Goal: Transaction & Acquisition: Purchase product/service

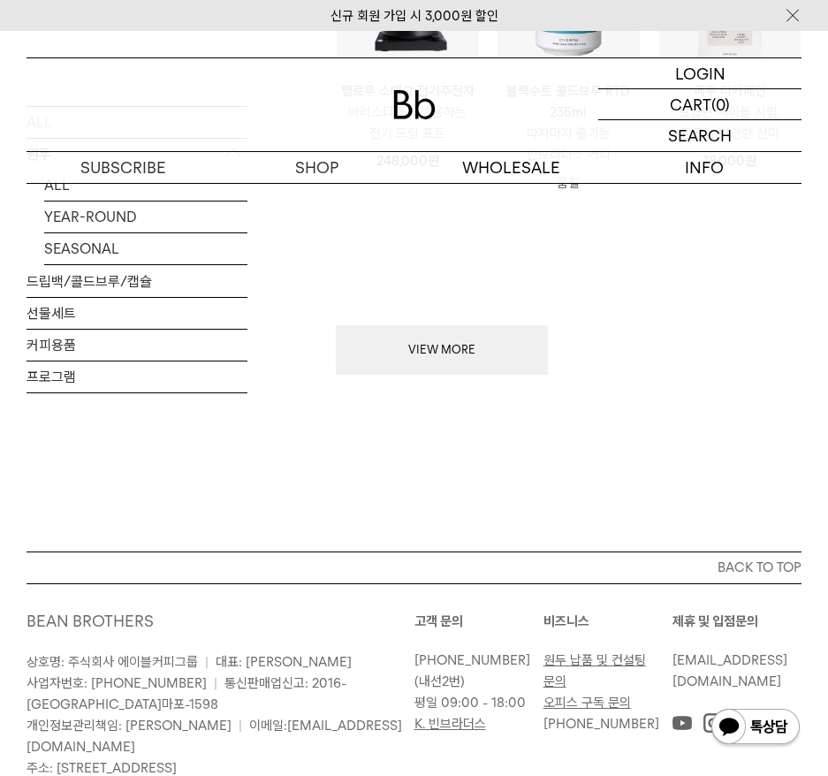
scroll to position [1590, 0]
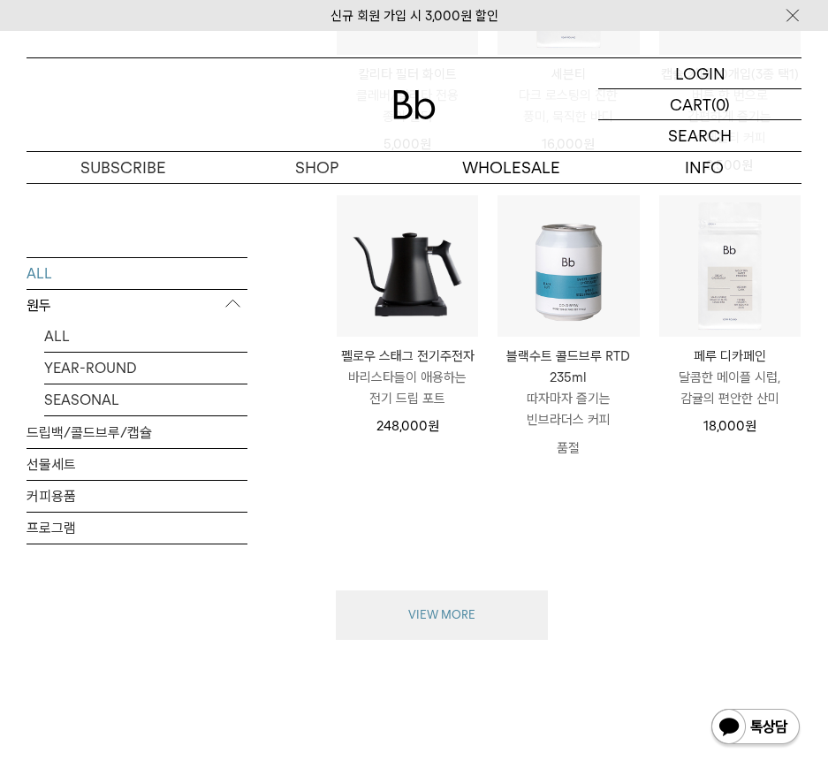
click at [461, 620] on button "VIEW MORE" at bounding box center [442, 614] width 212 height 49
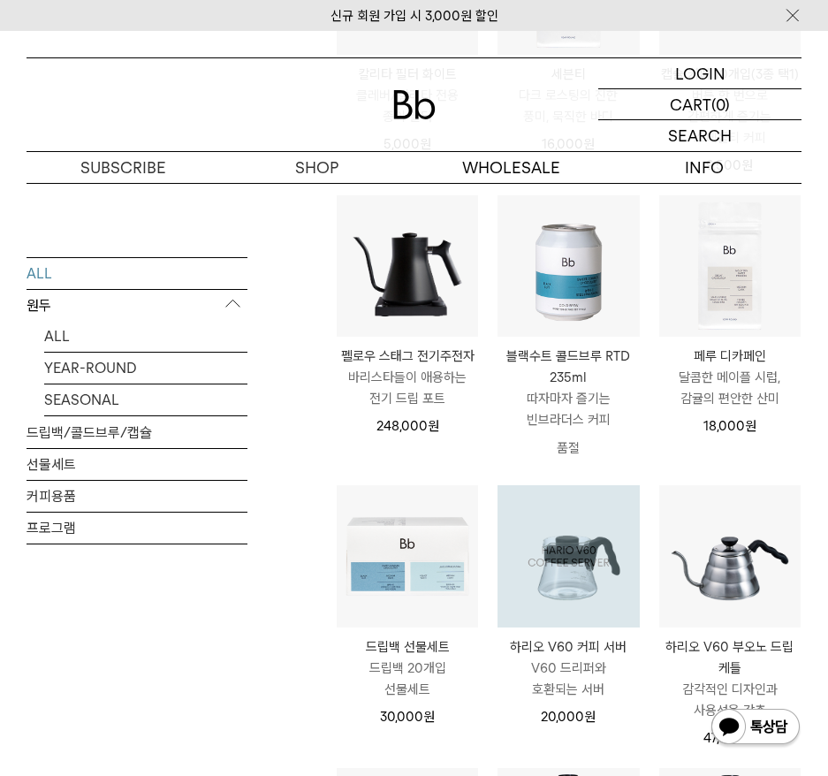
scroll to position [2032, 0]
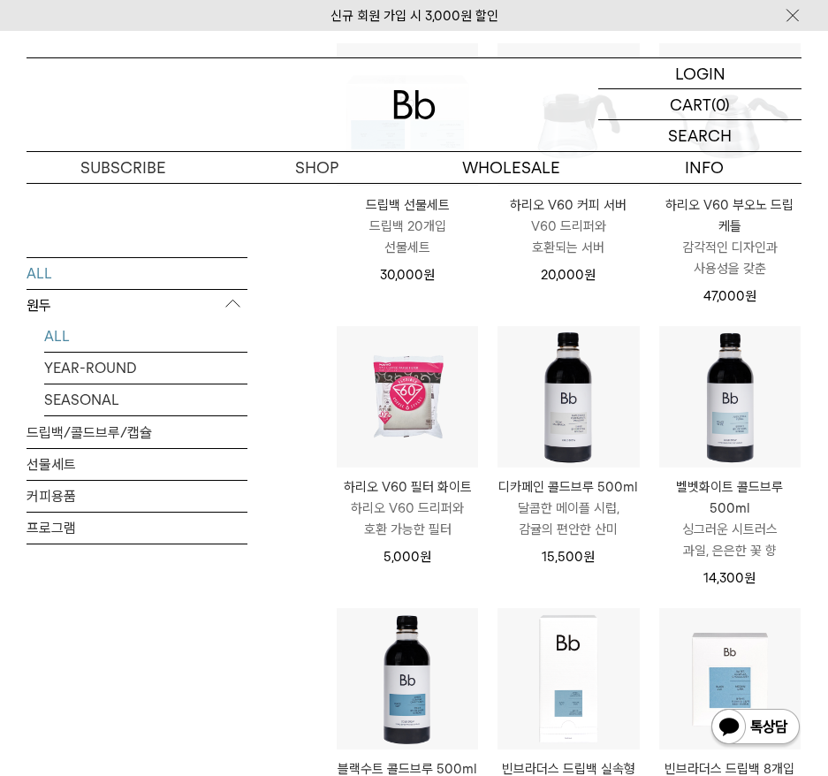
drag, startPoint x: 49, startPoint y: 330, endPoint x: 58, endPoint y: 332, distance: 9.9
click at [49, 330] on link "ALL" at bounding box center [145, 335] width 203 height 31
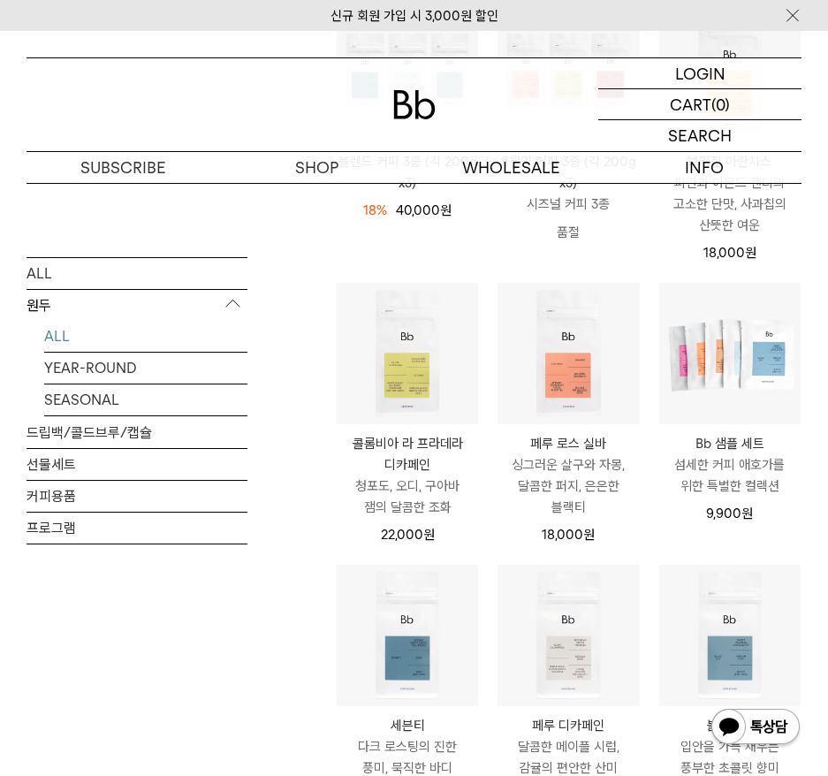
scroll to position [530, 0]
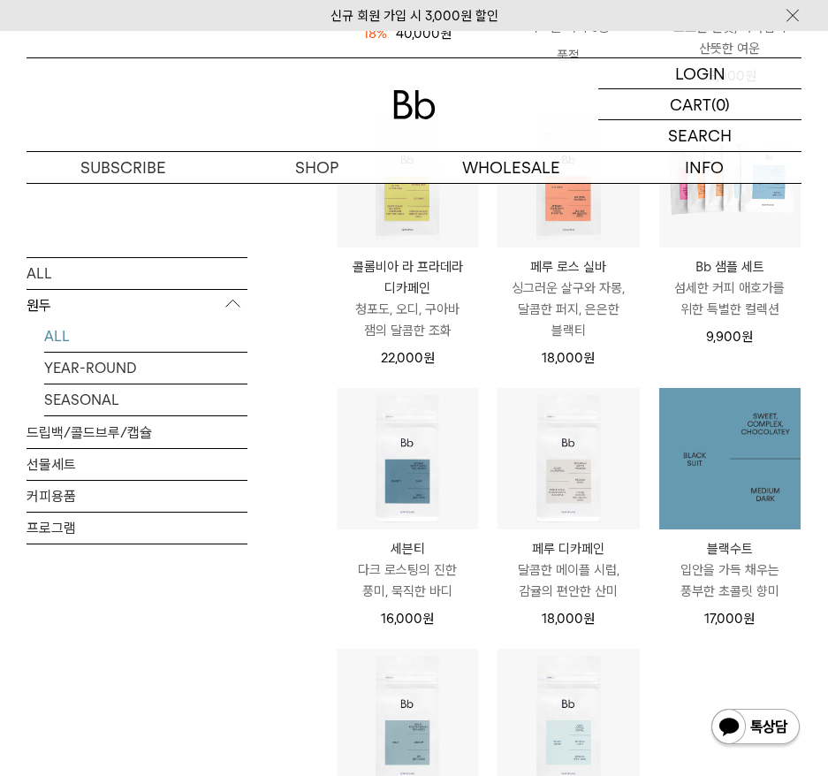
click at [686, 492] on img at bounding box center [729, 458] width 141 height 141
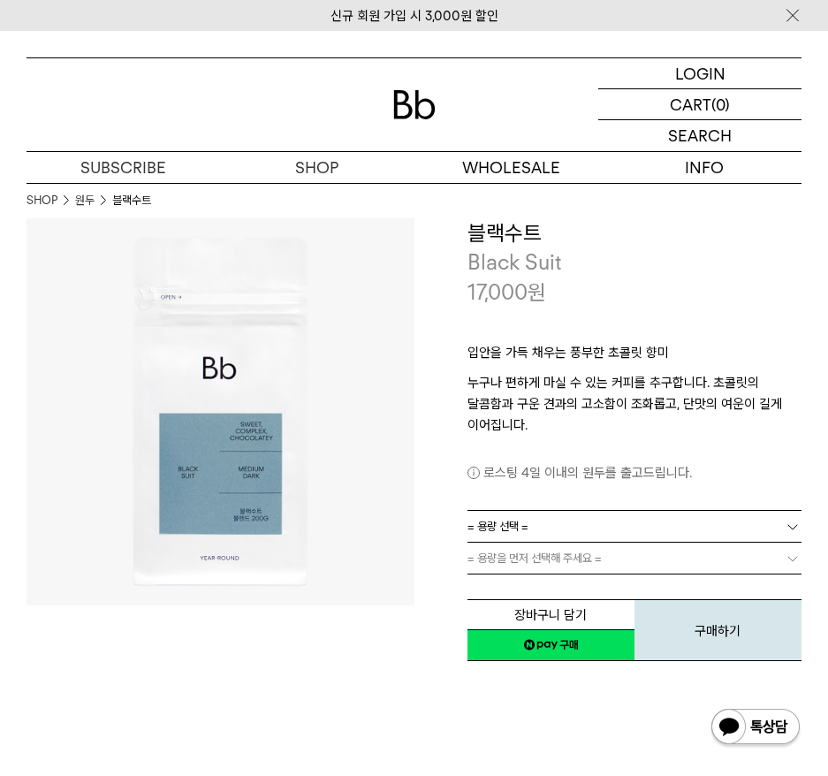
click at [549, 514] on link "= 용량 선택 =" at bounding box center [634, 526] width 335 height 31
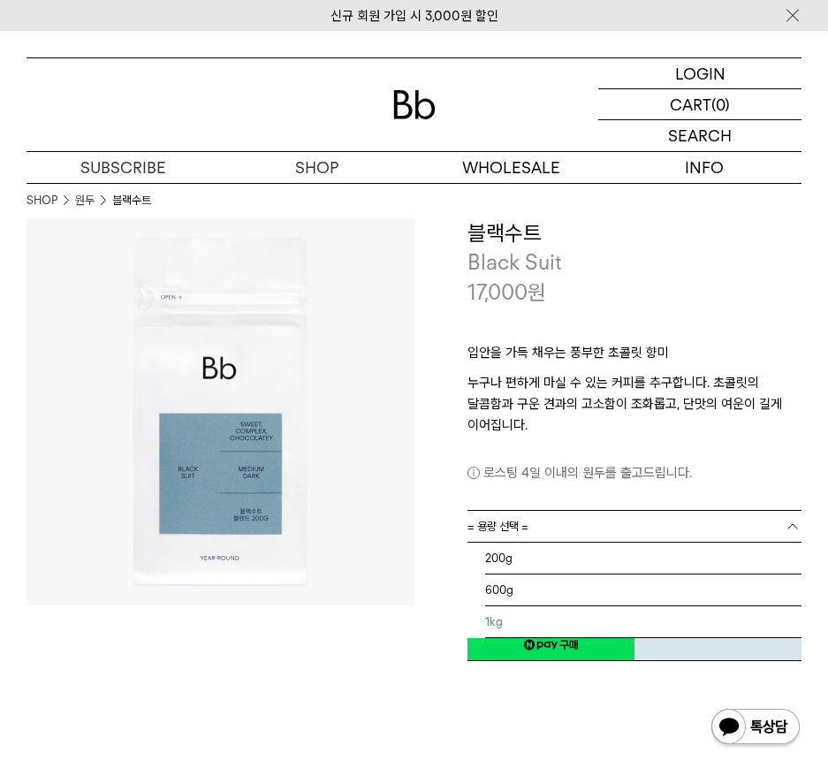
click at [541, 614] on li "1kg" at bounding box center [643, 622] width 317 height 32
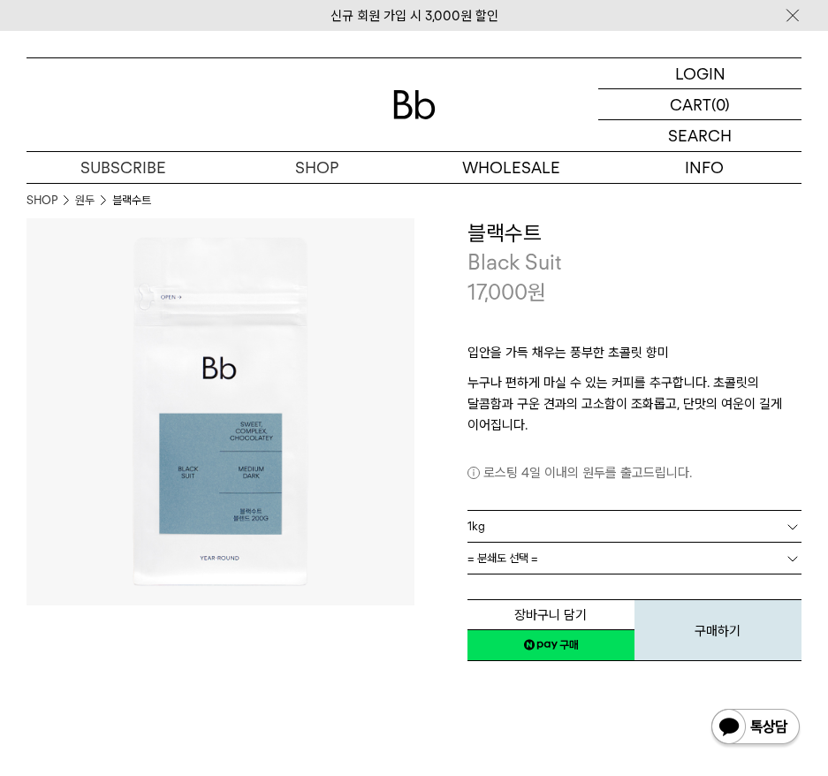
click at [524, 523] on link "1kg" at bounding box center [634, 526] width 335 height 31
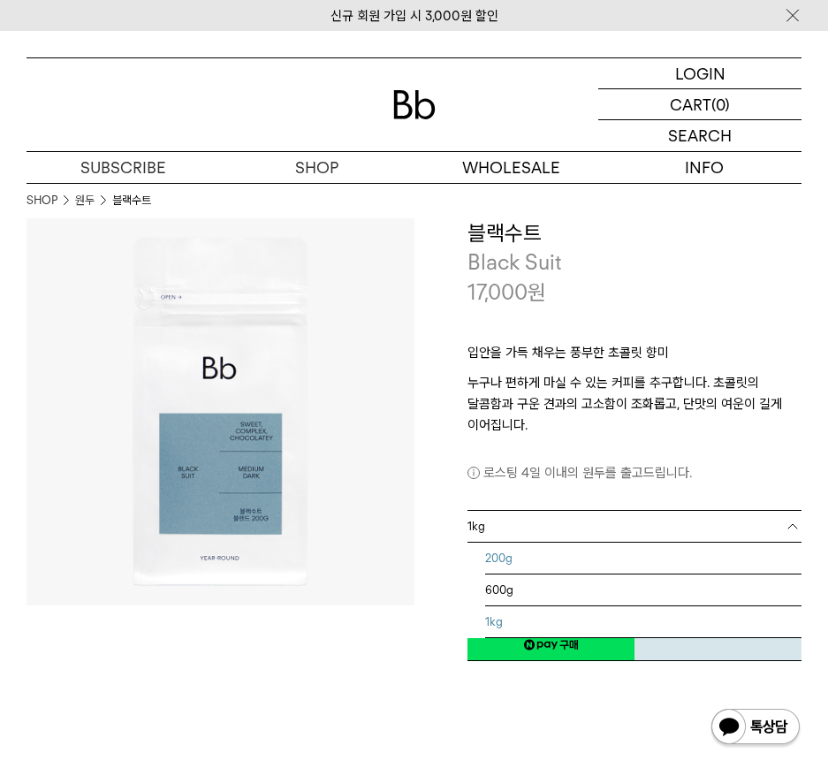
click at [520, 554] on li "200g" at bounding box center [643, 559] width 317 height 32
